Goal: Task Accomplishment & Management: Use online tool/utility

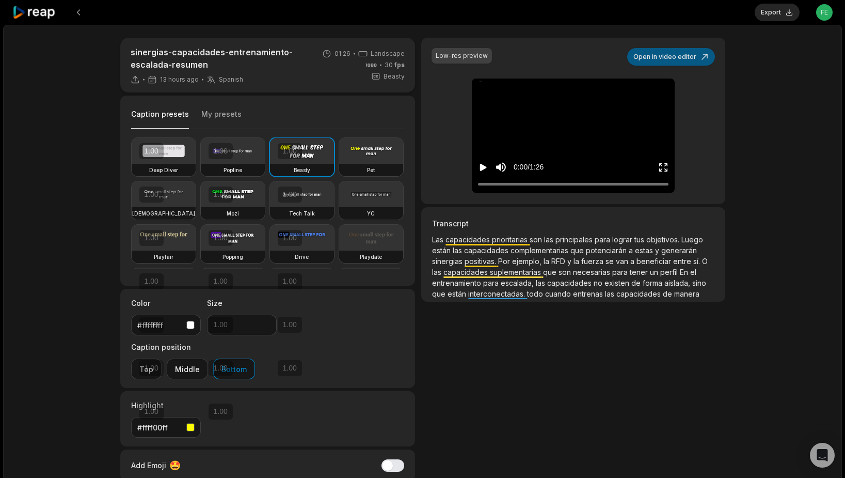
click at [684, 57] on button "Open in video editor" at bounding box center [671, 57] width 88 height 18
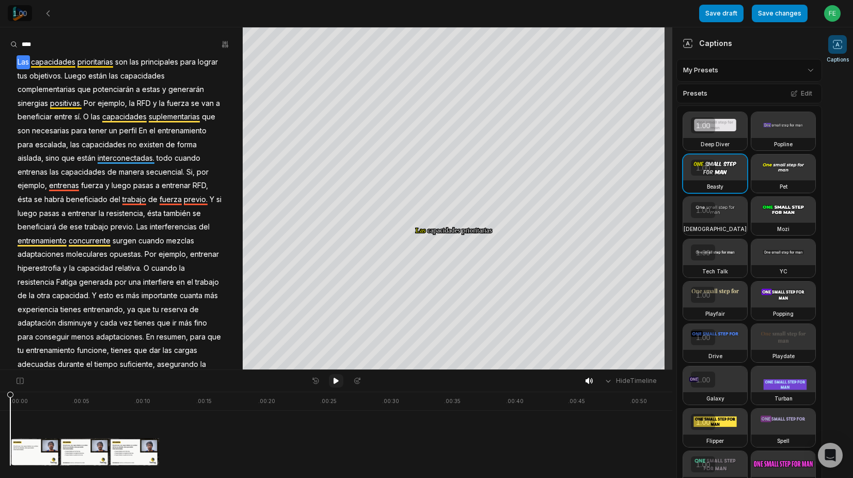
click at [332, 378] on icon at bounding box center [336, 380] width 8 height 8
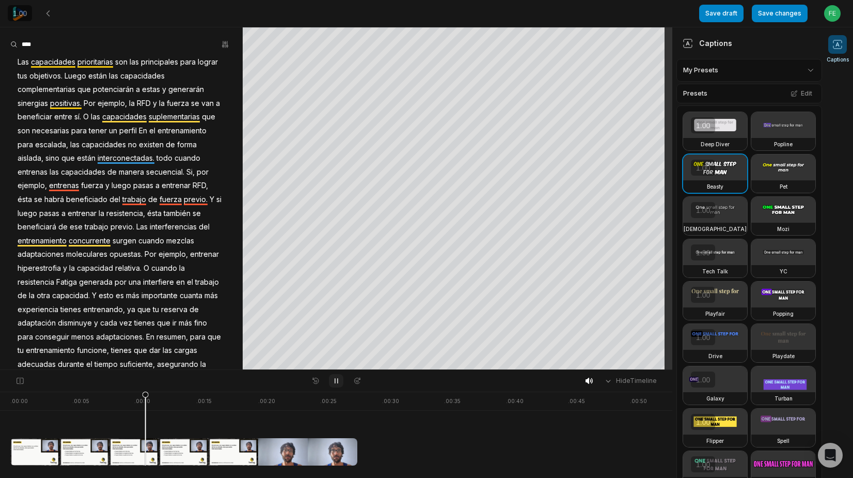
drag, startPoint x: 333, startPoint y: 382, endPoint x: 325, endPoint y: 369, distance: 15.3
click at [333, 382] on icon at bounding box center [336, 380] width 8 height 8
click at [145, 90] on span "estas" at bounding box center [151, 90] width 20 height 14
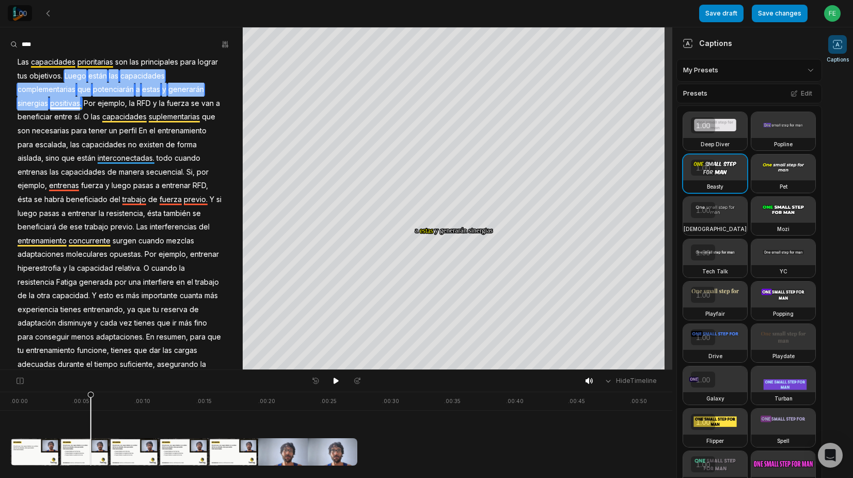
click at [145, 90] on span "estas" at bounding box center [151, 90] width 20 height 14
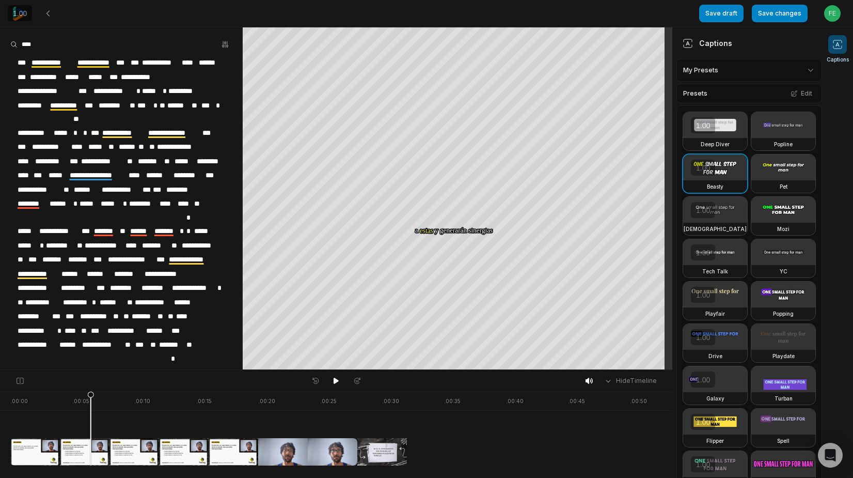
click at [145, 91] on span "*****" at bounding box center [151, 91] width 20 height 14
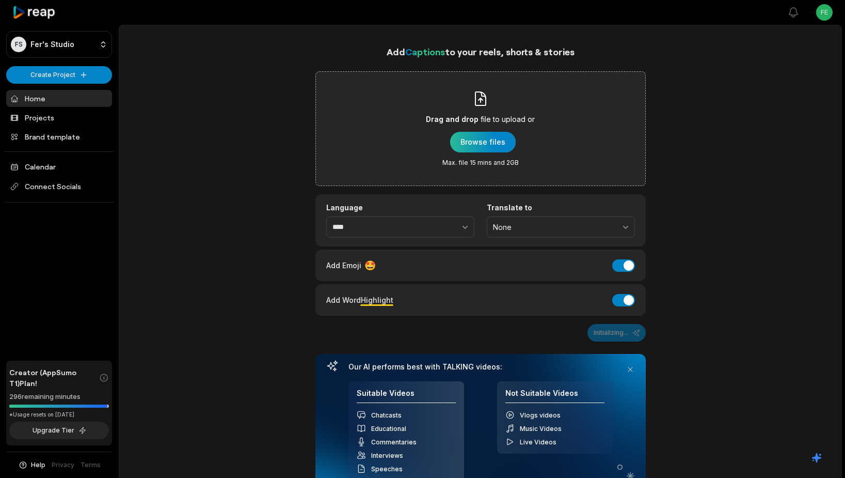
click at [485, 138] on div "button" at bounding box center [483, 142] width 66 height 21
